Goal: Find contact information: Find contact information

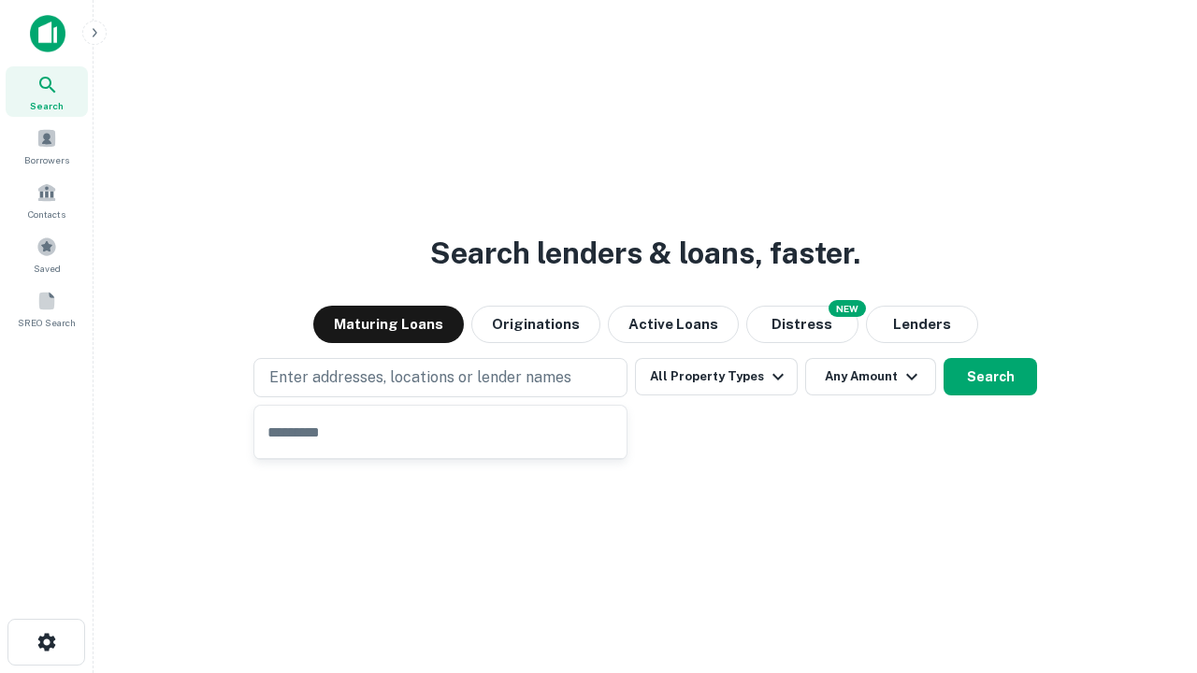
type input "**********"
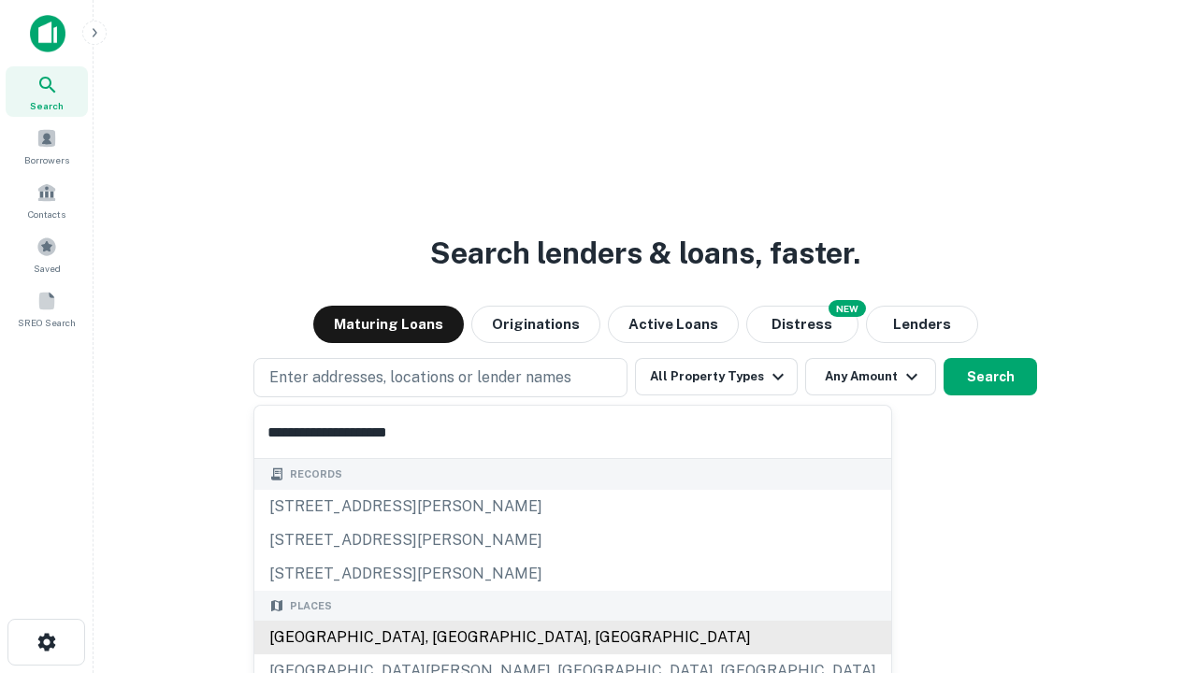
click at [447, 638] on div "Santa Monica, CA, USA" at bounding box center [572, 638] width 637 height 34
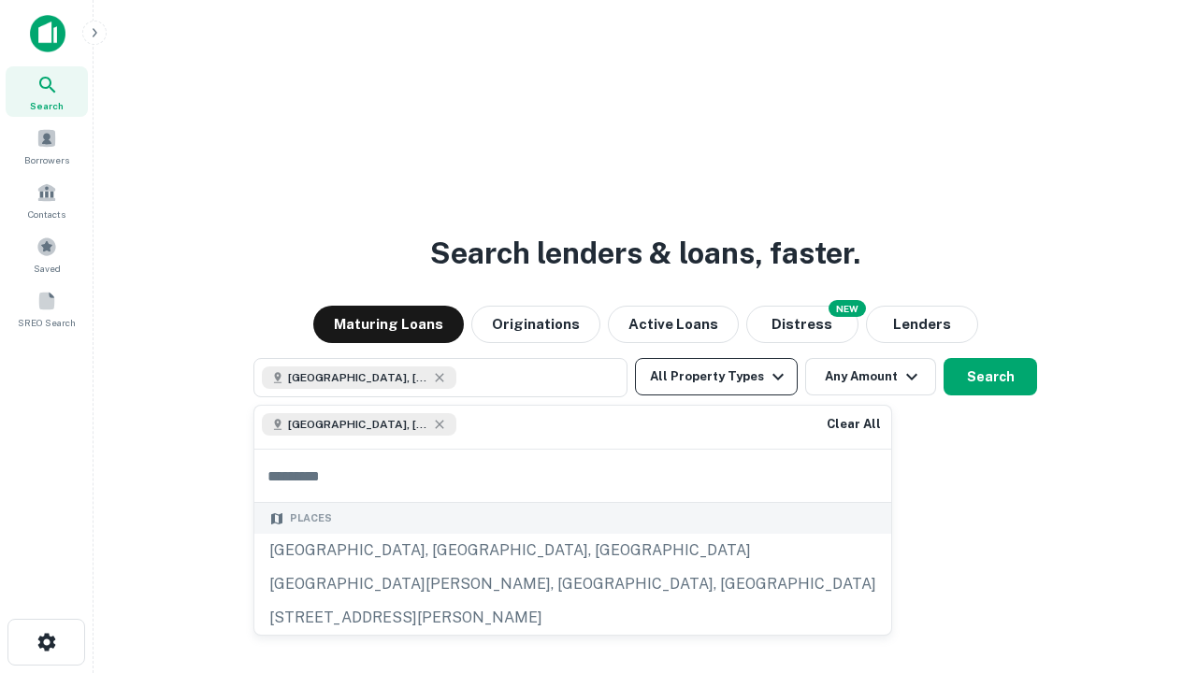
click at [716, 377] on button "All Property Types" at bounding box center [716, 376] width 163 height 37
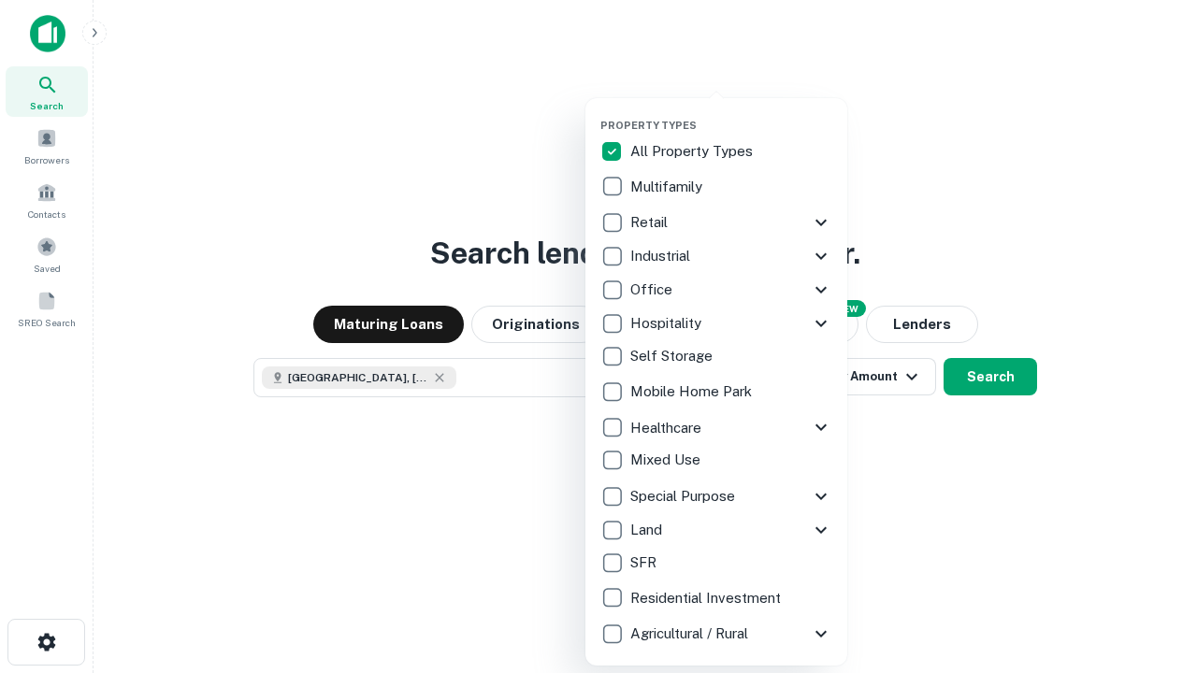
click at [731, 113] on button "button" at bounding box center [731, 113] width 262 height 1
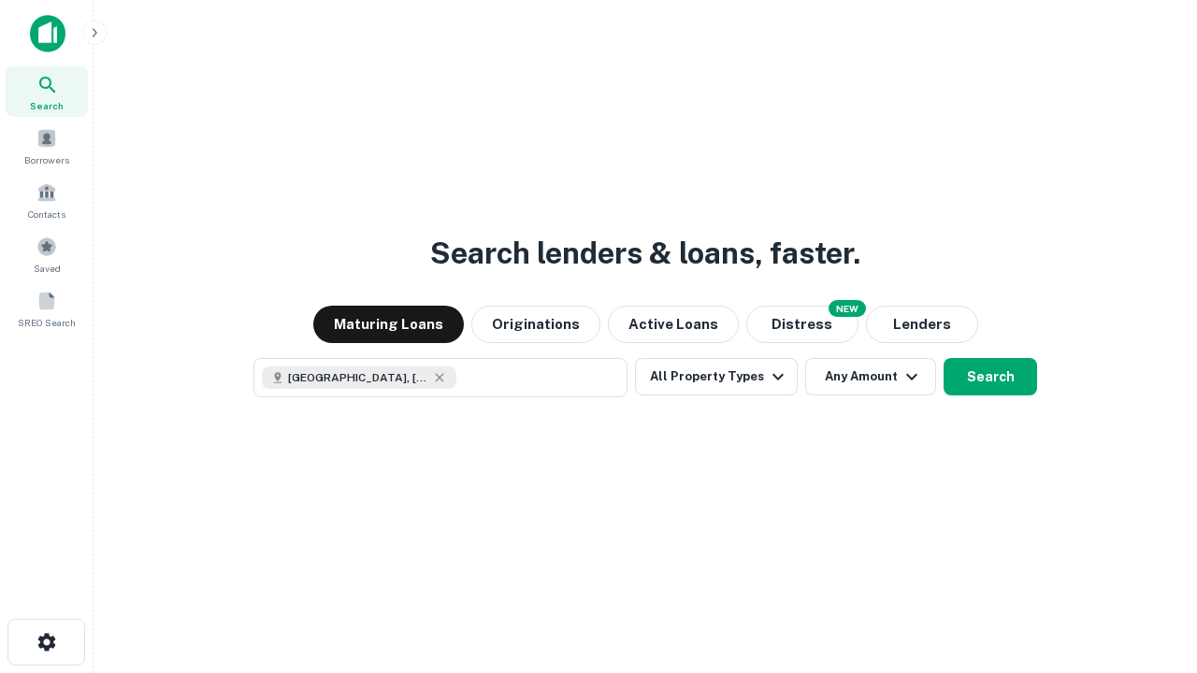
scroll to position [30, 0]
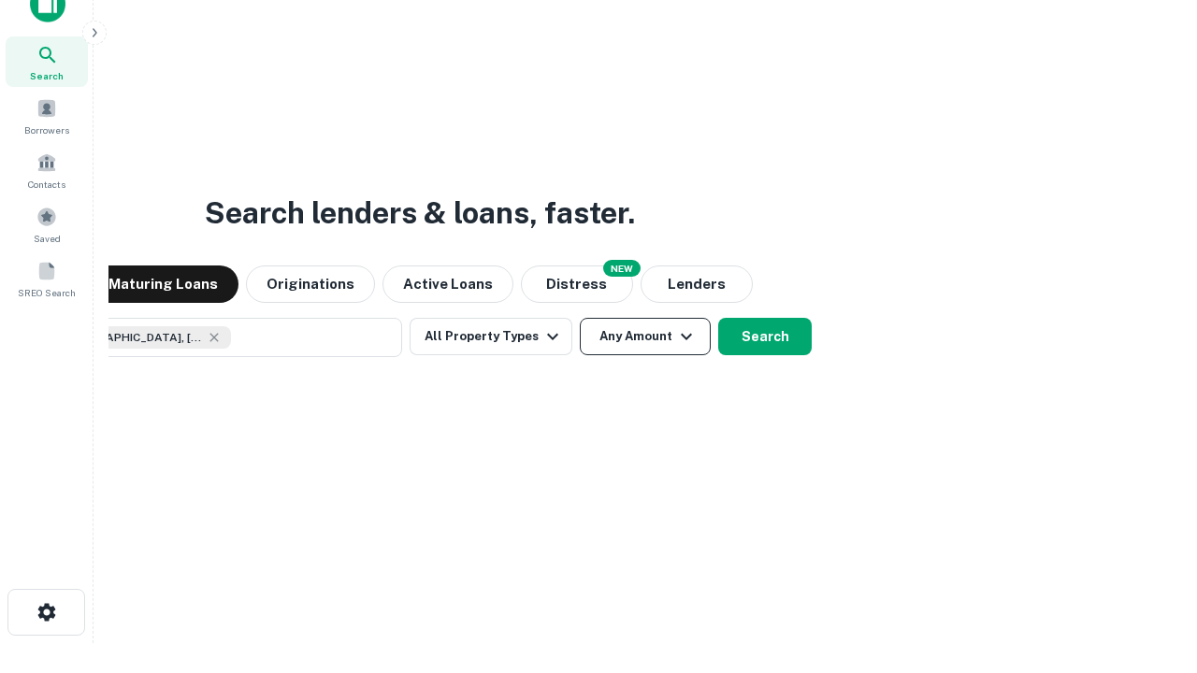
click at [580, 318] on button "Any Amount" at bounding box center [645, 336] width 131 height 37
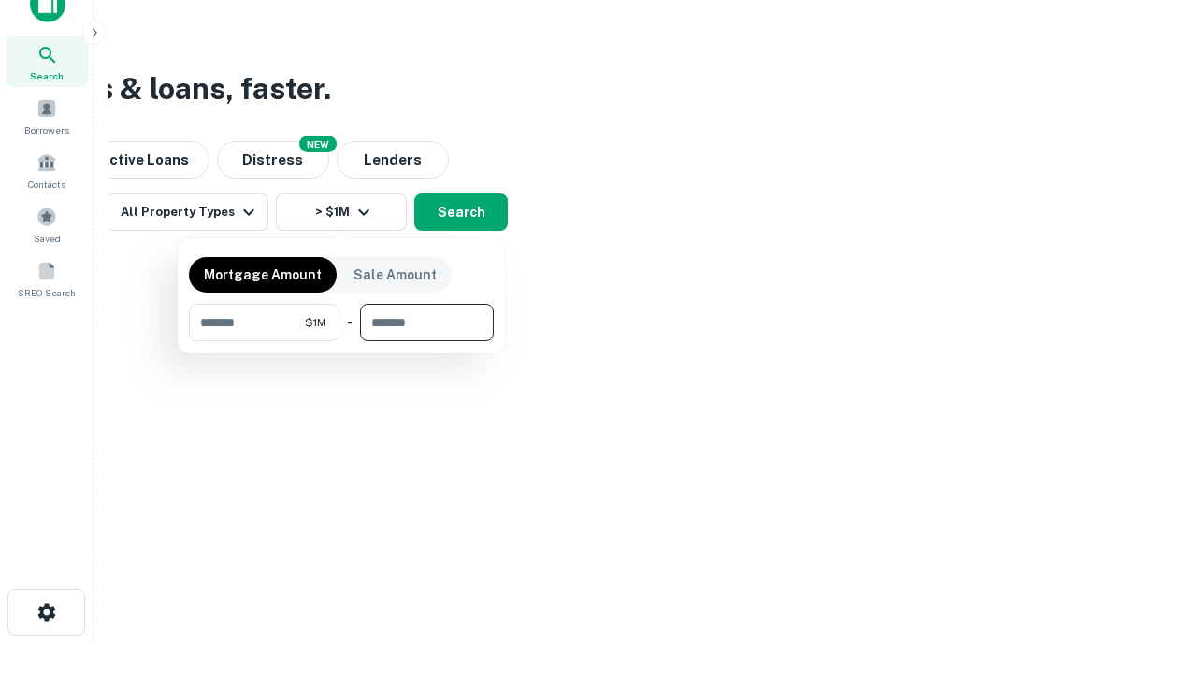
type input "*******"
click at [341, 341] on button "button" at bounding box center [341, 341] width 305 height 1
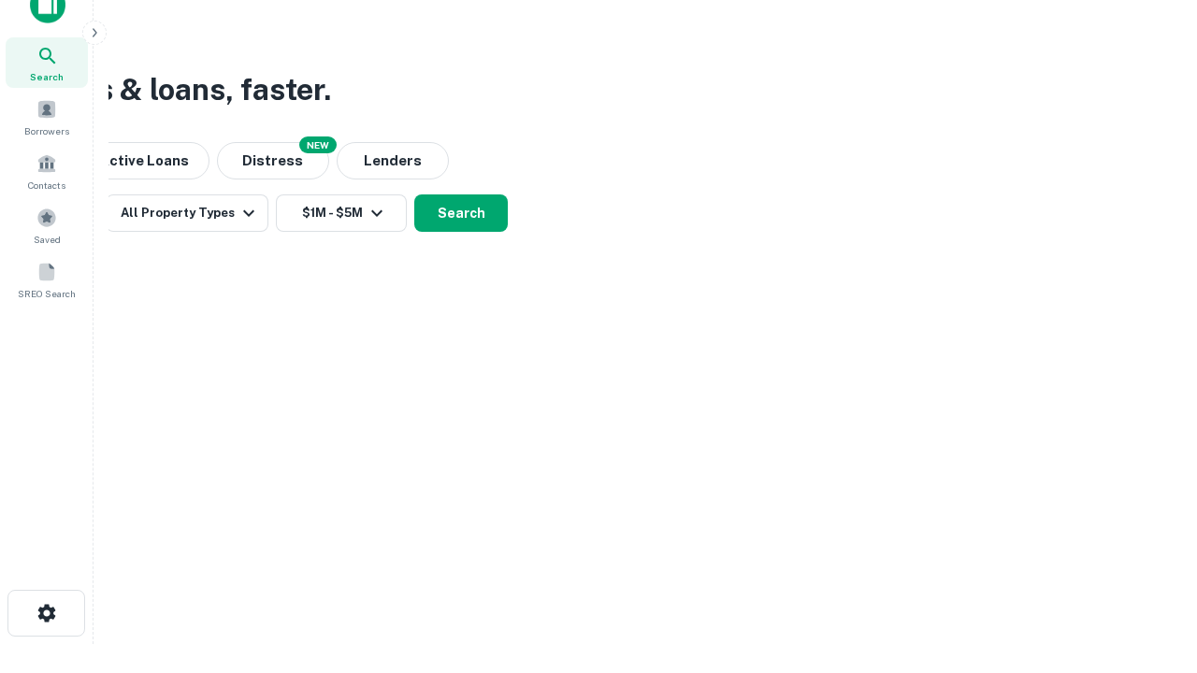
scroll to position [10, 345]
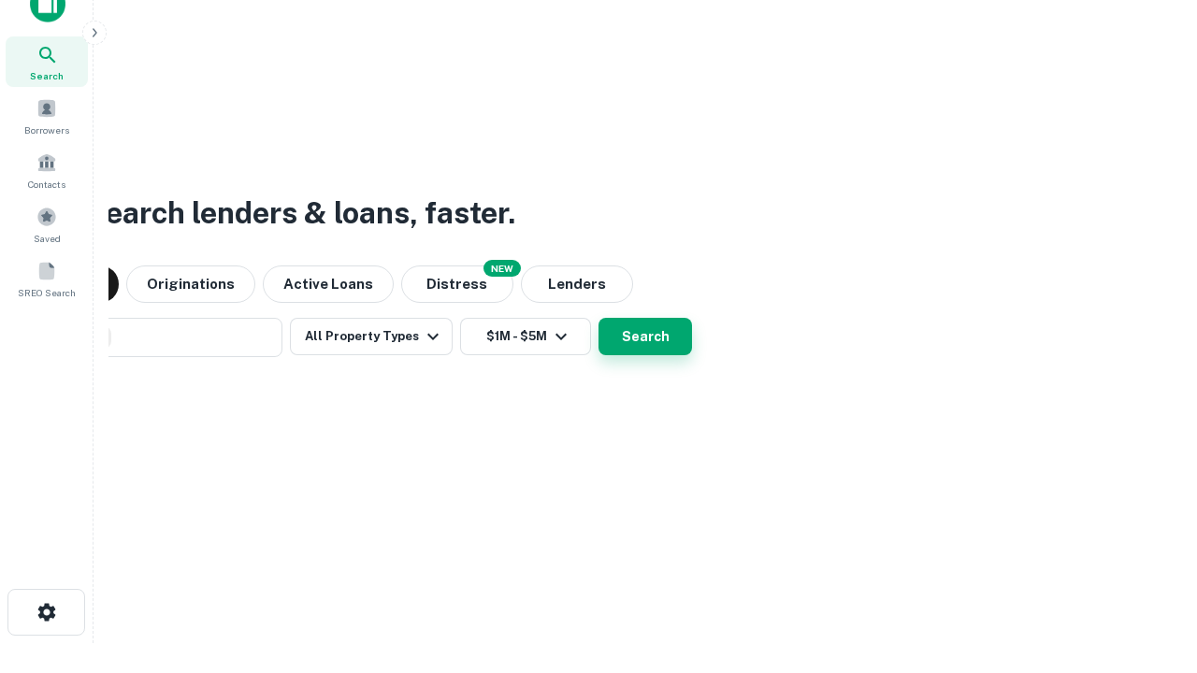
click at [599, 318] on button "Search" at bounding box center [646, 336] width 94 height 37
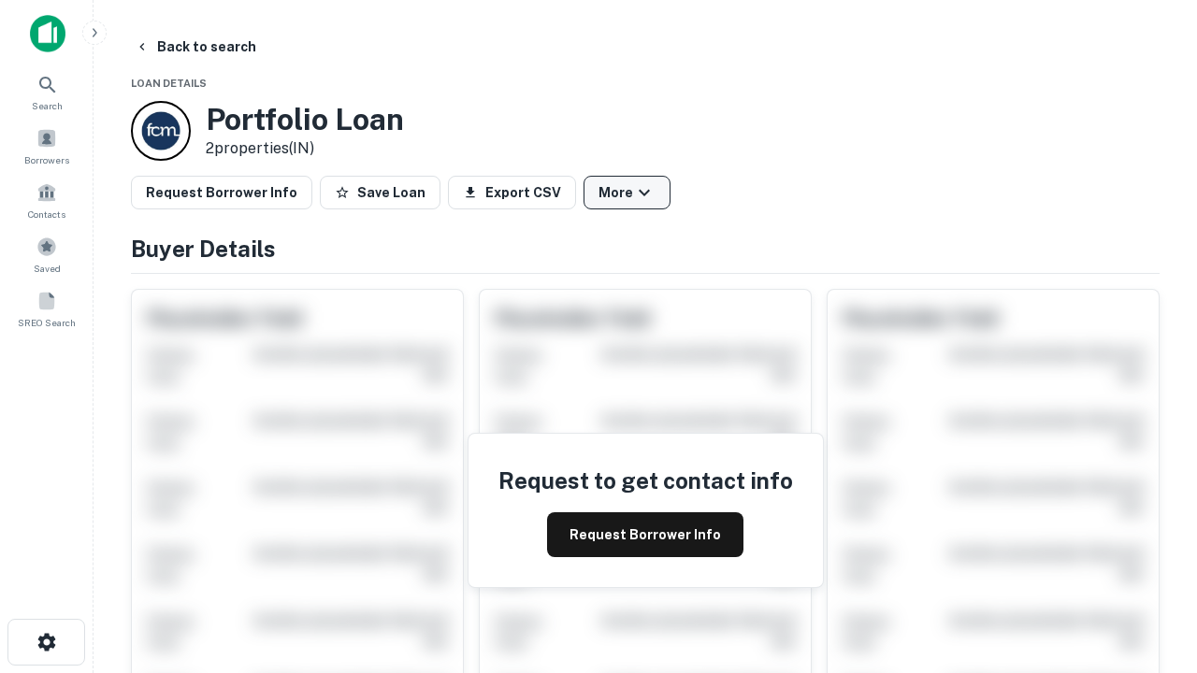
click at [627, 193] on button "More" at bounding box center [627, 193] width 87 height 34
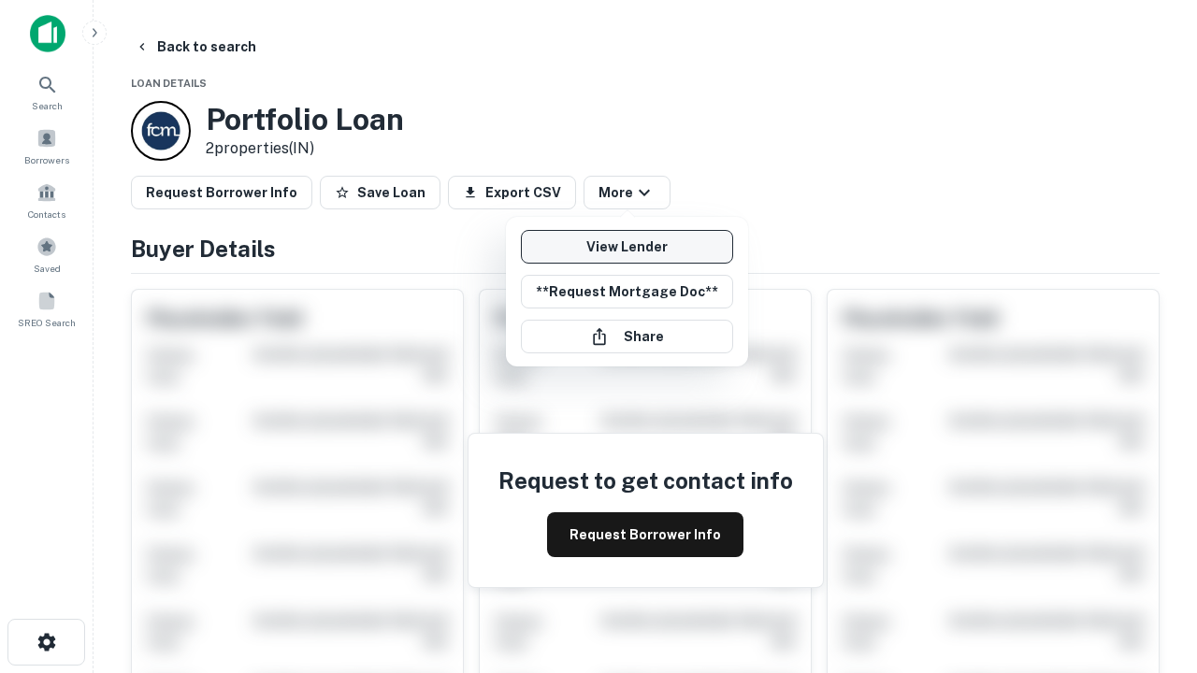
click at [627, 247] on link "View Lender" at bounding box center [627, 247] width 212 height 34
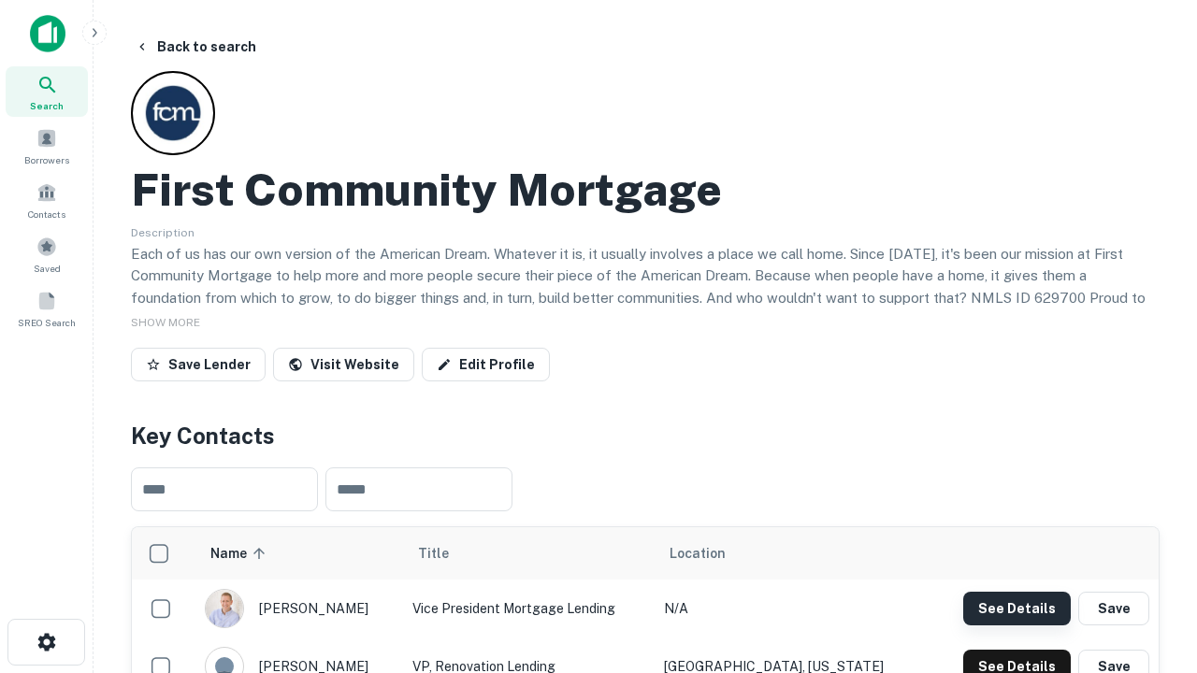
click at [1017, 608] on button "See Details" at bounding box center [1017, 609] width 108 height 34
click at [46, 643] on icon "button" at bounding box center [47, 642] width 22 height 22
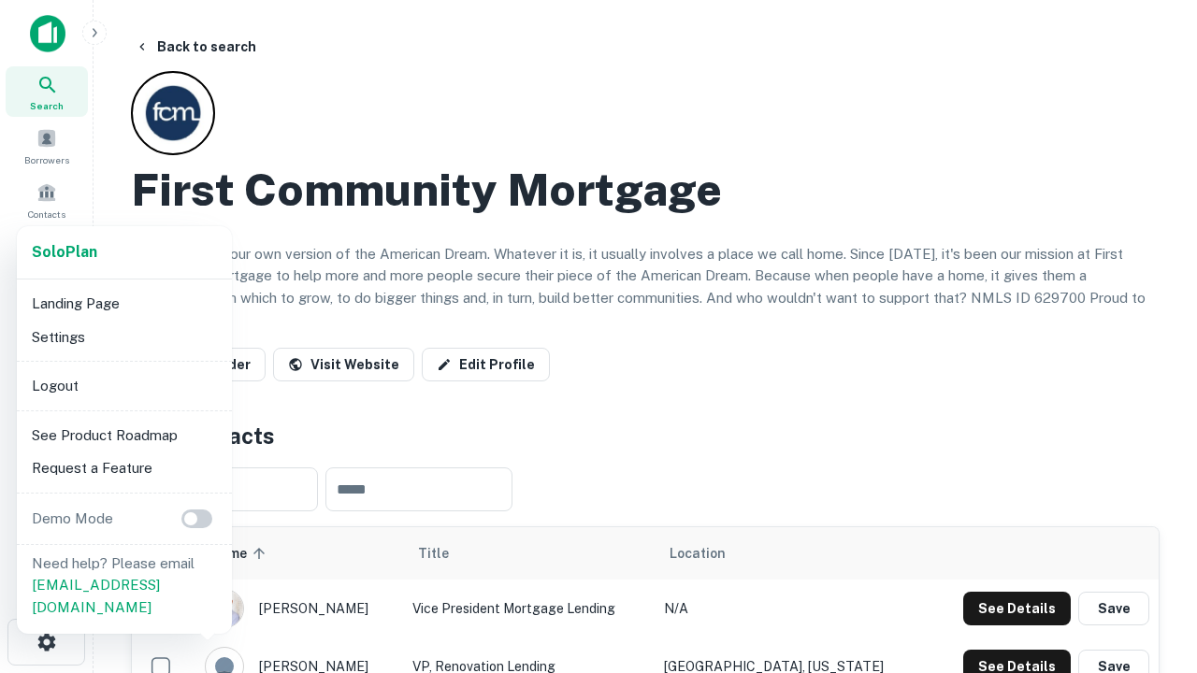
click at [123, 385] on li "Logout" at bounding box center [124, 386] width 200 height 34
